Goal: Task Accomplishment & Management: Use online tool/utility

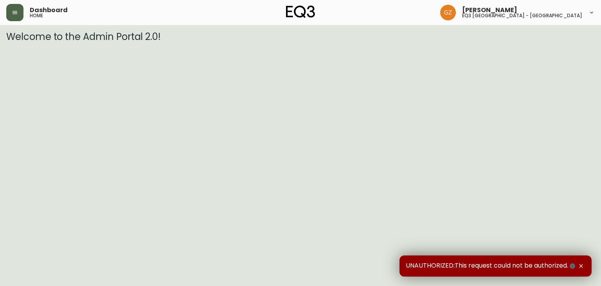
drag, startPoint x: 21, startPoint y: 30, endPoint x: 20, endPoint y: 16, distance: 13.8
click at [21, 28] on main "Welcome to the Admin Portal 2.0!" at bounding box center [300, 33] width 601 height 17
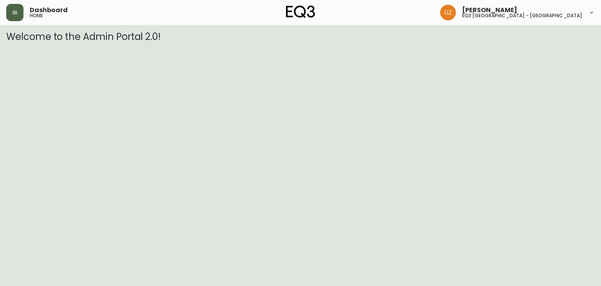
click at [19, 16] on button "button" at bounding box center [14, 12] width 17 height 17
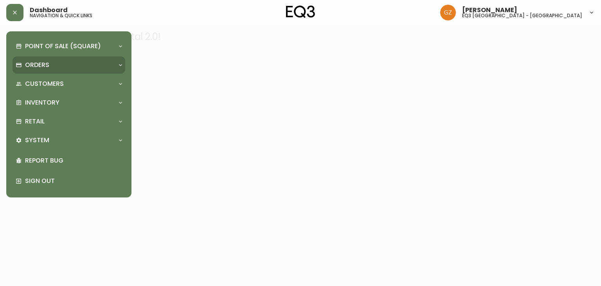
click at [28, 71] on div "Orders" at bounding box center [69, 64] width 113 height 17
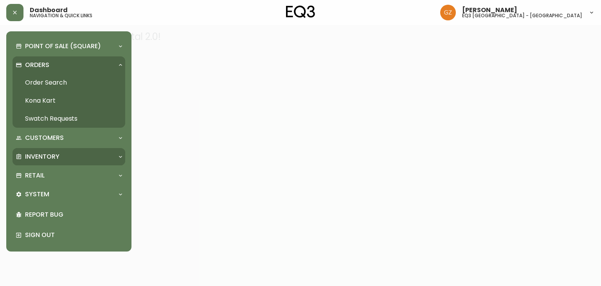
click at [29, 155] on p "Inventory" at bounding box center [42, 156] width 34 height 9
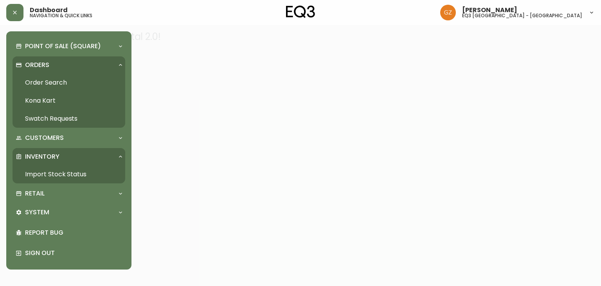
click at [38, 171] on link "Import Stock Status" at bounding box center [69, 174] width 113 height 18
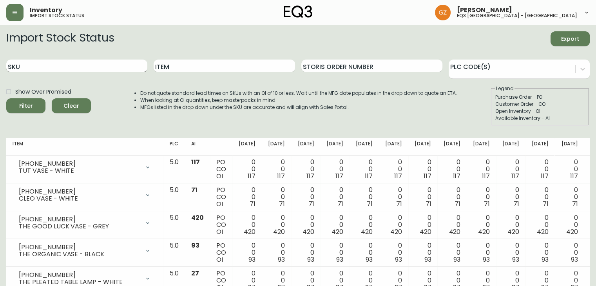
click at [65, 64] on input "SKU" at bounding box center [76, 66] width 141 height 13
click at [6, 98] on button "Filter" at bounding box center [25, 105] width 39 height 15
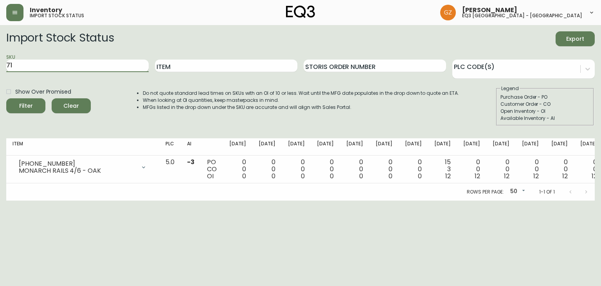
type input "7"
click at [30, 67] on input "SKU" at bounding box center [77, 66] width 143 height 13
click at [6, 98] on button "Filter" at bounding box center [25, 105] width 39 height 15
type input "7"
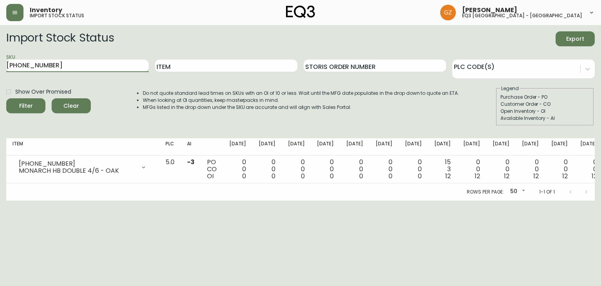
click at [64, 60] on input "[PHONE_NUMBER]" at bounding box center [77, 66] width 143 height 13
paste input "[PHONE_NUMBER]"
click at [6, 98] on button "Filter" at bounding box center [25, 105] width 39 height 15
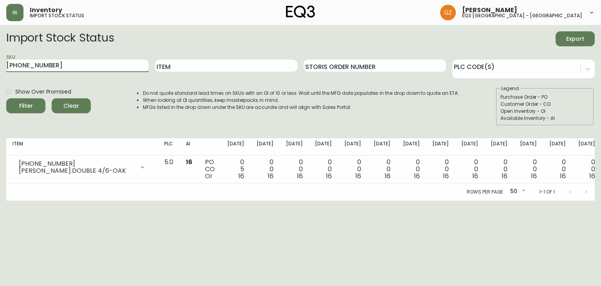
drag, startPoint x: 52, startPoint y: 64, endPoint x: 0, endPoint y: 58, distance: 52.5
click at [0, 58] on main "Import Stock Status Export SKU [PHONE_NUMBER] Item Storis Order Number PLC Code…" at bounding box center [300, 112] width 601 height 175
click at [80, 65] on input "[PHONE_NUMBER]" at bounding box center [77, 66] width 143 height 13
drag, startPoint x: 47, startPoint y: 65, endPoint x: 0, endPoint y: 61, distance: 47.2
click at [0, 61] on main "Import Stock Status Export SKU [PHONE_NUMBER] Item Storis Order Number PLC Code…" at bounding box center [300, 112] width 601 height 175
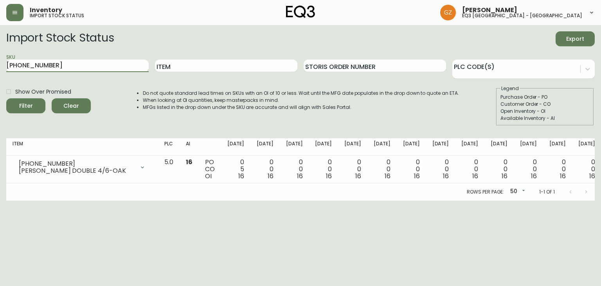
paste input "1"
type input "[PHONE_NUMBER]"
click at [27, 101] on div "Filter" at bounding box center [26, 106] width 14 height 10
